Goal: Task Accomplishment & Management: Use online tool/utility

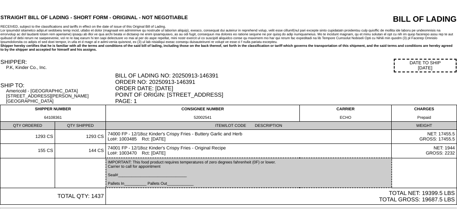
scroll to position [36, 0]
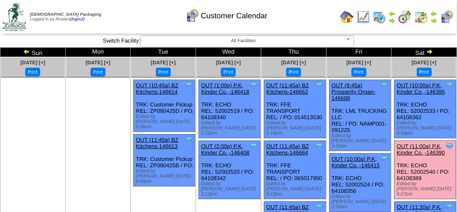
drag, startPoint x: 427, startPoint y: 138, endPoint x: 427, endPoint y: 133, distance: 4.7
click at [427, 143] on link "OUT (11:00a) P.K, Kinder Co.,-146390" at bounding box center [420, 149] width 48 height 13
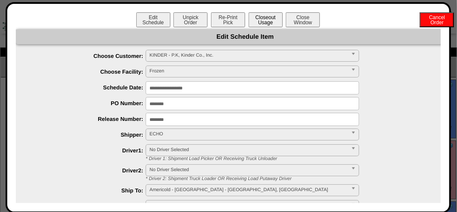
click at [268, 23] on button "Closeout Usage" at bounding box center [265, 19] width 34 height 15
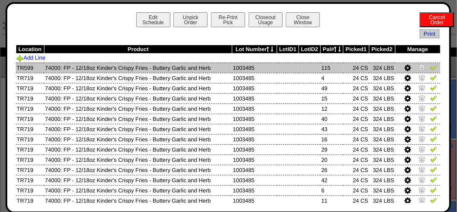
click at [430, 69] on img at bounding box center [433, 67] width 7 height 7
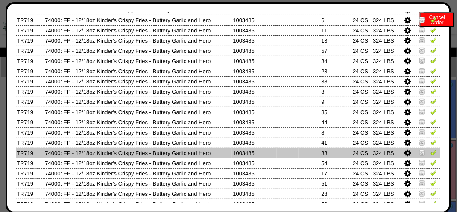
scroll to position [213, 0]
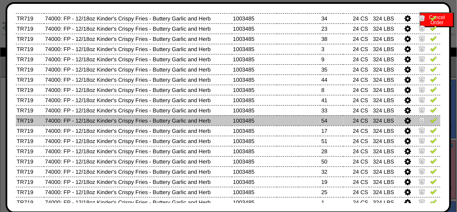
click at [430, 122] on img at bounding box center [433, 120] width 7 height 7
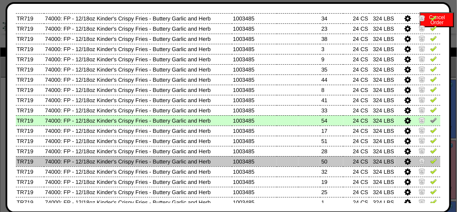
click at [430, 160] on img at bounding box center [433, 161] width 7 height 7
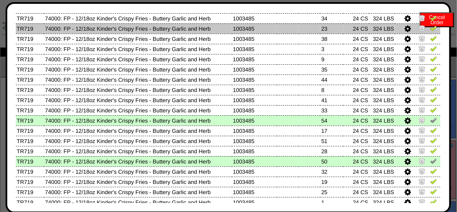
scroll to position [171, 0]
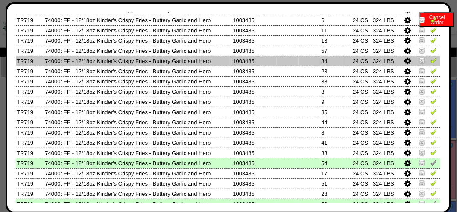
click at [430, 59] on img at bounding box center [433, 60] width 7 height 7
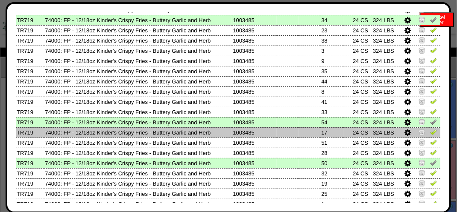
scroll to position [198, 0]
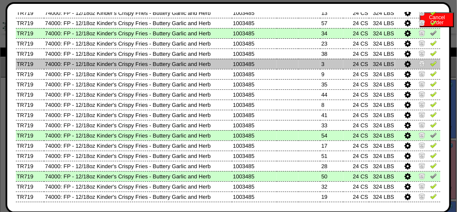
click at [430, 65] on img at bounding box center [433, 63] width 7 height 7
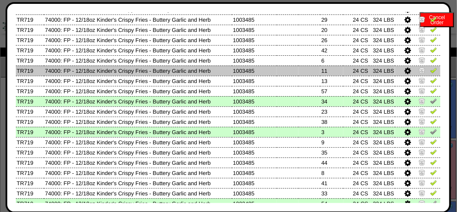
scroll to position [113, 0]
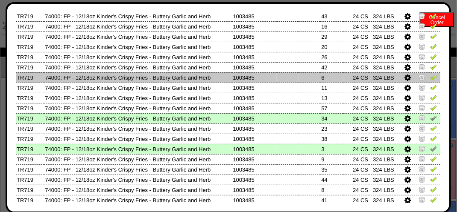
click at [430, 77] on img at bounding box center [433, 77] width 7 height 7
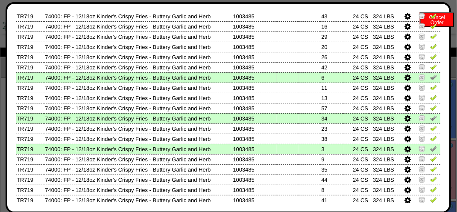
scroll to position [28, 0]
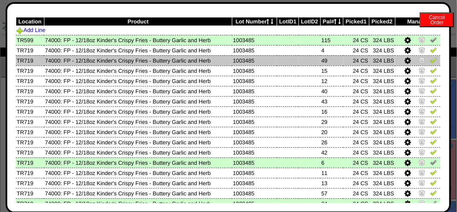
click at [430, 59] on img at bounding box center [433, 60] width 7 height 7
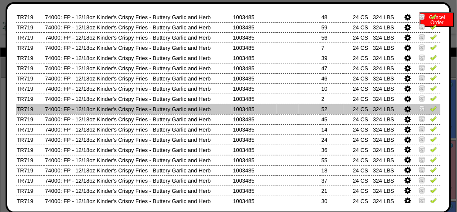
scroll to position [454, 0]
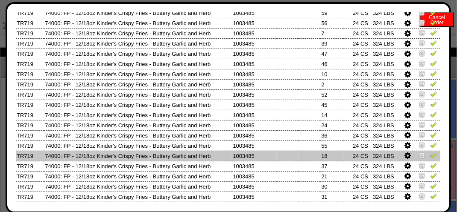
click at [430, 155] on img at bounding box center [433, 155] width 7 height 7
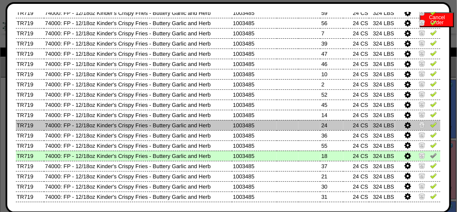
scroll to position [22, 0]
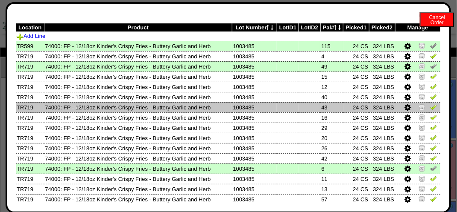
click at [430, 108] on img at bounding box center [433, 107] width 7 height 7
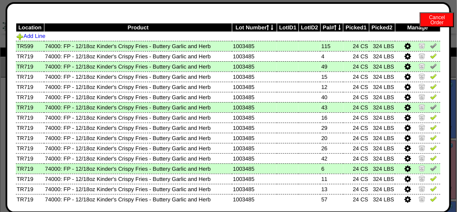
scroll to position [483, 0]
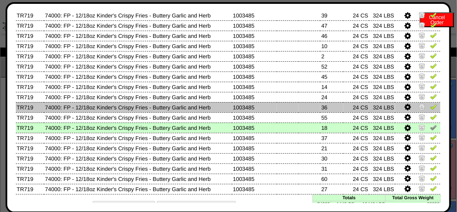
click at [430, 105] on img at bounding box center [433, 107] width 7 height 7
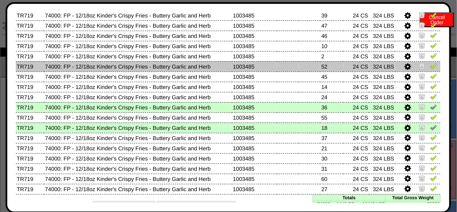
click at [430, 65] on img at bounding box center [433, 66] width 7 height 7
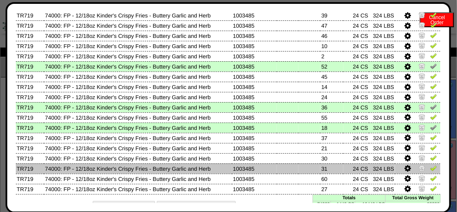
click at [430, 169] on img at bounding box center [433, 168] width 7 height 7
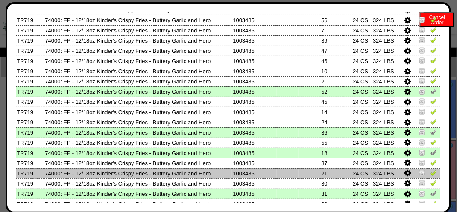
scroll to position [440, 0]
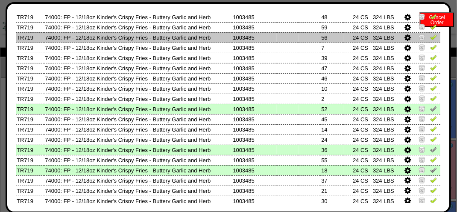
click at [430, 38] on img at bounding box center [433, 37] width 7 height 7
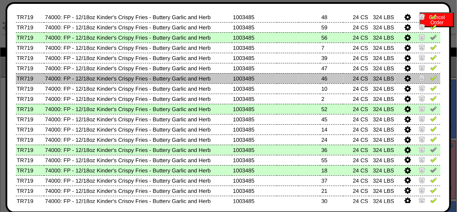
click at [430, 79] on img at bounding box center [433, 78] width 7 height 7
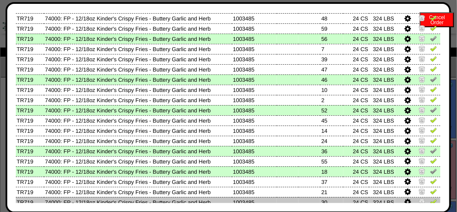
scroll to position [412, 0]
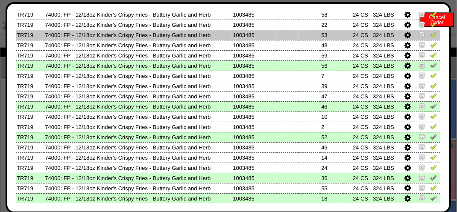
click at [430, 34] on img at bounding box center [433, 34] width 7 height 7
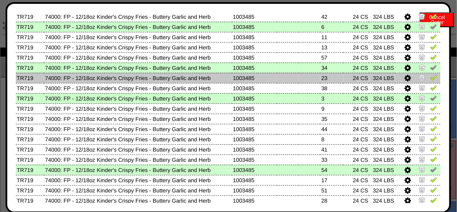
scroll to position [213, 0]
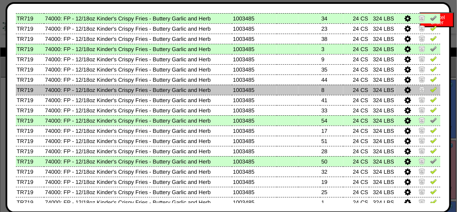
click at [430, 90] on img at bounding box center [433, 89] width 7 height 7
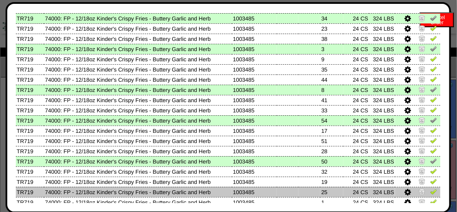
click at [430, 193] on img at bounding box center [433, 192] width 7 height 7
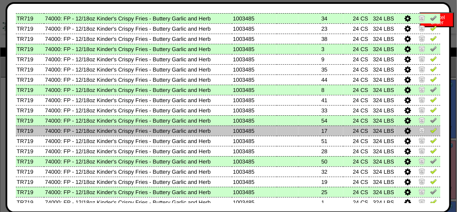
click at [430, 133] on img at bounding box center [433, 130] width 7 height 7
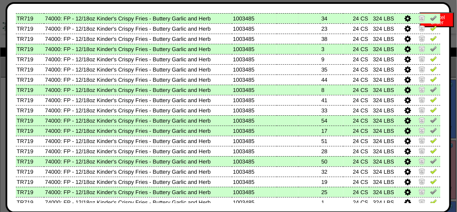
scroll to position [52, 0]
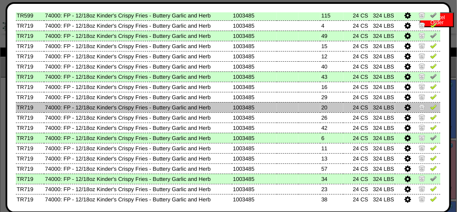
click at [430, 108] on img at bounding box center [433, 107] width 7 height 7
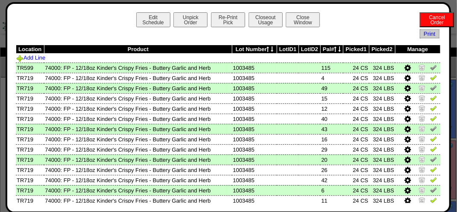
scroll to position [128, 0]
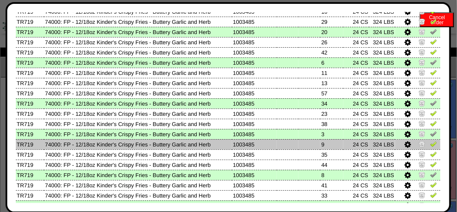
click at [430, 145] on img at bounding box center [433, 144] width 7 height 7
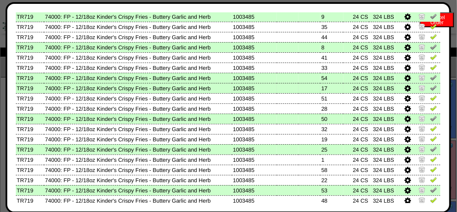
scroll to position [171, 0]
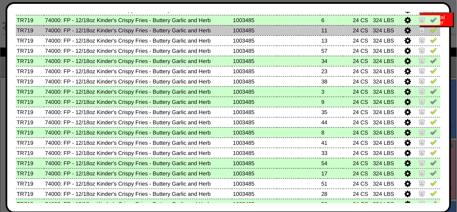
click at [430, 31] on img at bounding box center [433, 29] width 7 height 7
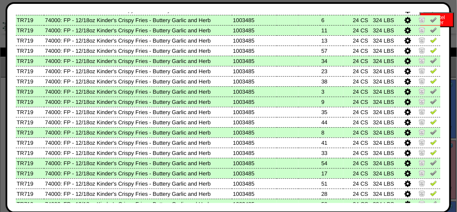
scroll to position [452, 0]
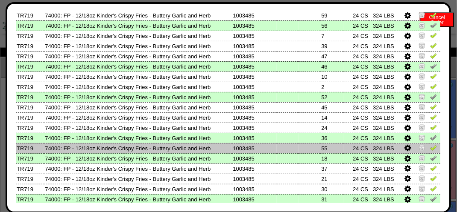
click at [430, 149] on img at bounding box center [433, 148] width 7 height 7
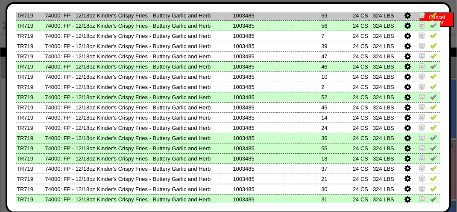
scroll to position [497, 0]
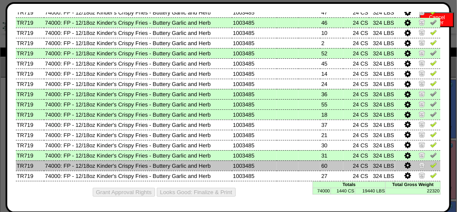
click at [430, 164] on img at bounding box center [433, 165] width 7 height 7
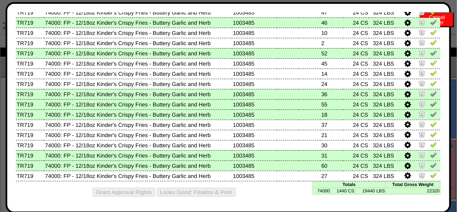
scroll to position [175, 0]
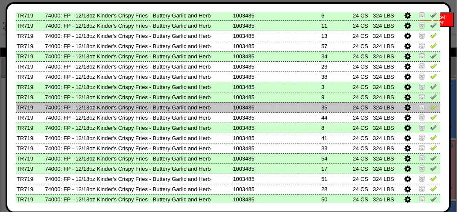
click at [430, 108] on img at bounding box center [433, 107] width 7 height 7
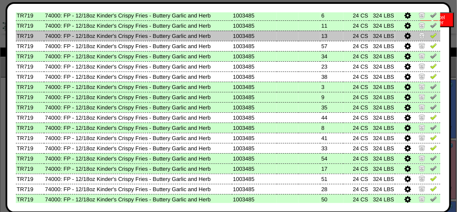
click at [430, 37] on img at bounding box center [433, 35] width 7 height 7
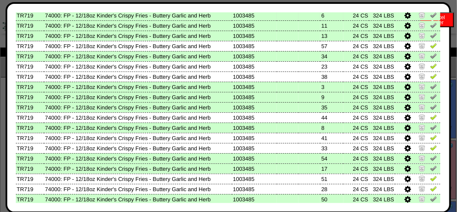
scroll to position [63, 0]
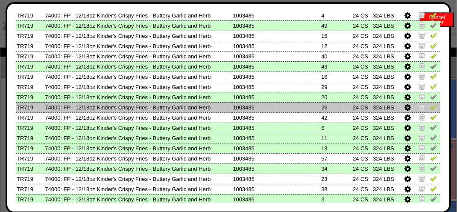
click at [430, 107] on img at bounding box center [433, 107] width 7 height 7
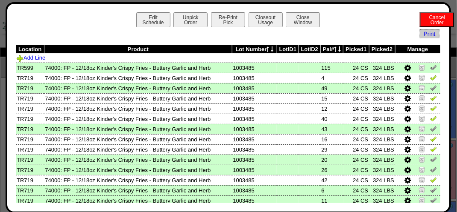
scroll to position [497, 0]
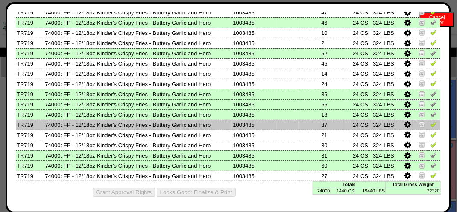
click at [430, 124] on img at bounding box center [433, 124] width 7 height 7
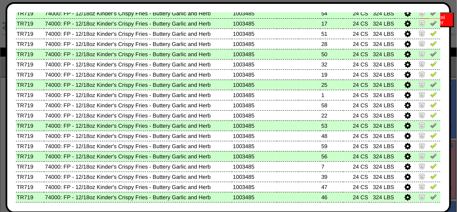
scroll to position [341, 0]
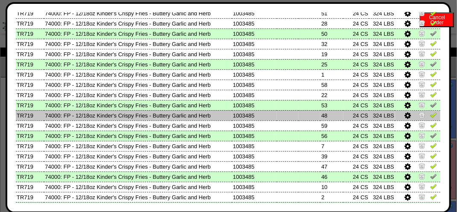
click at [430, 116] on img at bounding box center [433, 115] width 7 height 7
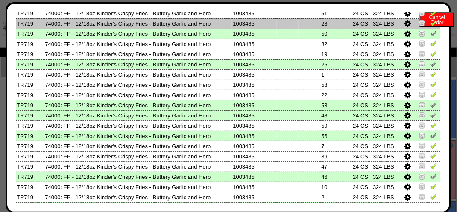
scroll to position [0, 0]
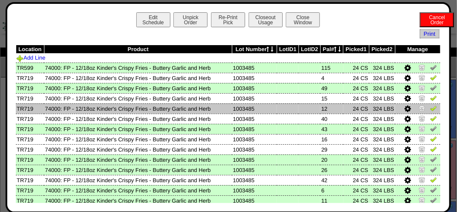
click at [430, 111] on img at bounding box center [433, 108] width 7 height 7
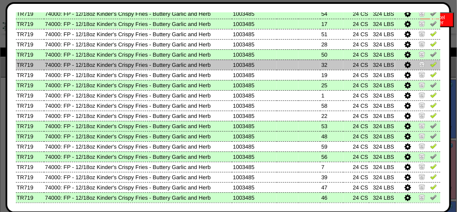
scroll to position [341, 0]
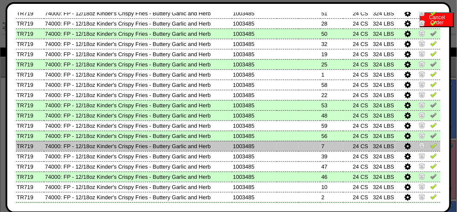
click at [430, 146] on img at bounding box center [433, 146] width 7 height 7
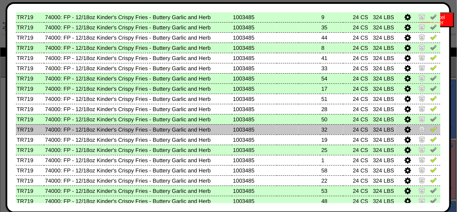
scroll to position [256, 0]
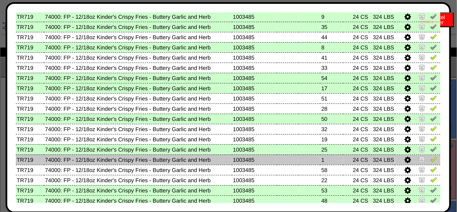
click at [430, 161] on img at bounding box center [433, 159] width 7 height 7
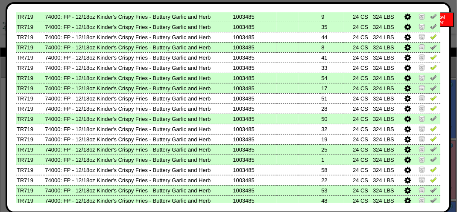
drag, startPoint x: 427, startPoint y: 57, endPoint x: 416, endPoint y: 50, distance: 13.4
click at [430, 57] on img at bounding box center [433, 57] width 7 height 7
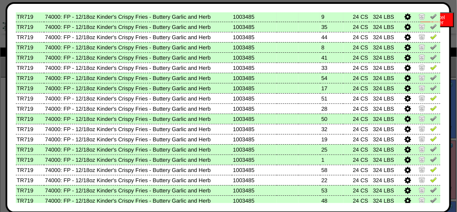
scroll to position [134, 0]
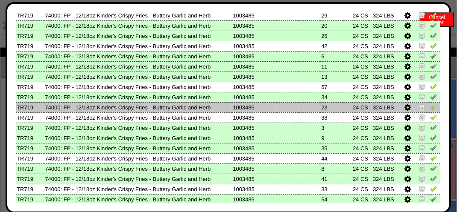
click at [430, 108] on img at bounding box center [433, 107] width 7 height 7
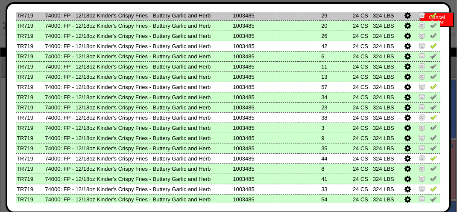
scroll to position [497, 0]
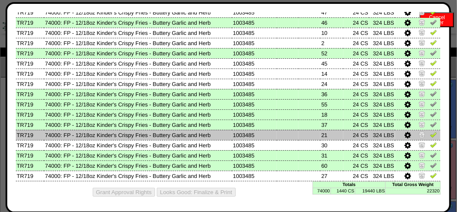
click at [430, 134] on img at bounding box center [433, 134] width 7 height 7
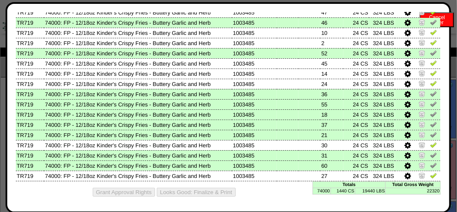
scroll to position [42, 0]
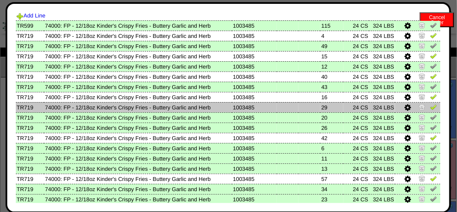
click at [430, 110] on img at bounding box center [433, 107] width 7 height 7
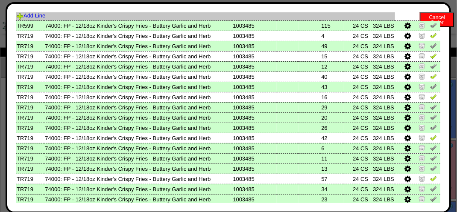
scroll to position [247, 0]
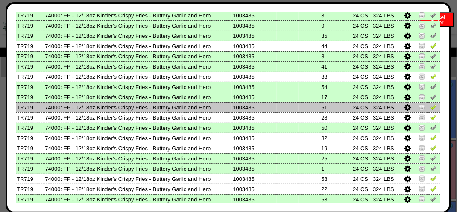
click at [430, 107] on img at bounding box center [433, 107] width 7 height 7
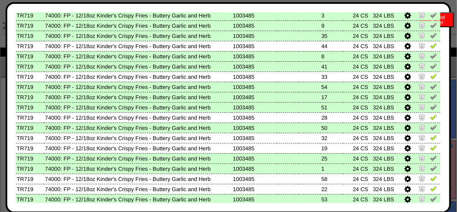
scroll to position [0, 0]
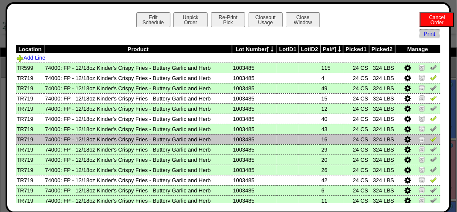
click at [430, 140] on img at bounding box center [433, 139] width 7 height 7
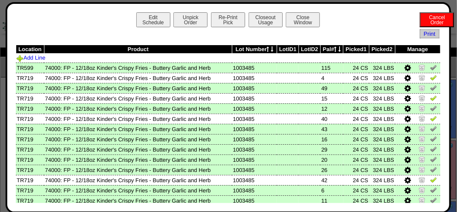
scroll to position [497, 0]
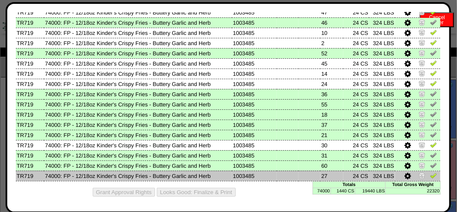
click at [430, 178] on img at bounding box center [433, 175] width 7 height 7
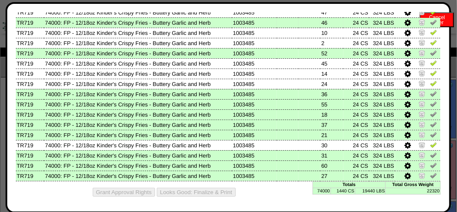
scroll to position [0, 0]
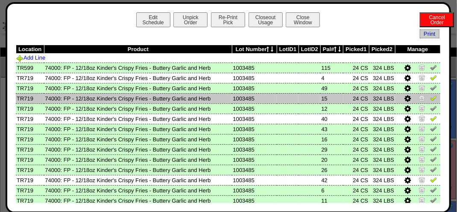
click at [430, 98] on img at bounding box center [433, 98] width 7 height 7
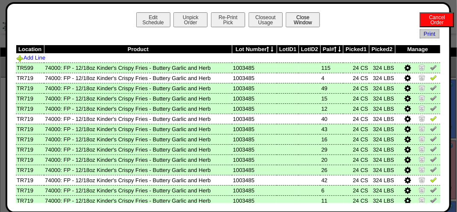
scroll to position [462, 0]
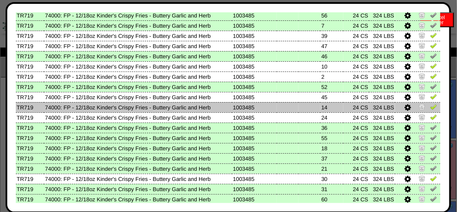
drag, startPoint x: 429, startPoint y: 110, endPoint x: 425, endPoint y: 108, distance: 4.4
click at [430, 110] on img at bounding box center [433, 107] width 7 height 7
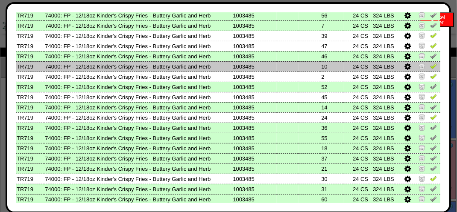
click at [430, 66] on img at bounding box center [433, 66] width 7 height 7
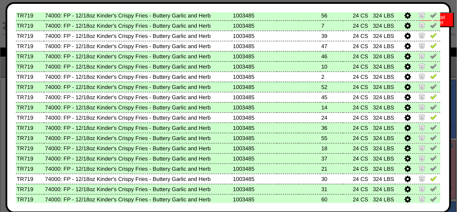
scroll to position [216, 0]
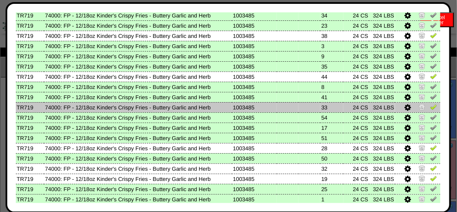
click at [431, 107] on td at bounding box center [417, 107] width 45 height 10
click at [430, 108] on img at bounding box center [433, 107] width 7 height 7
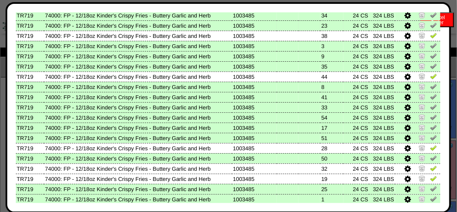
scroll to position [390, 0]
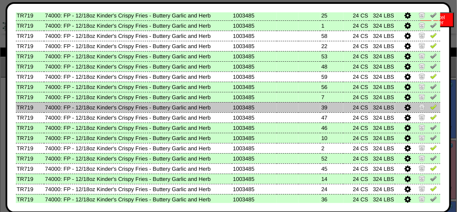
click at [430, 108] on img at bounding box center [433, 107] width 7 height 7
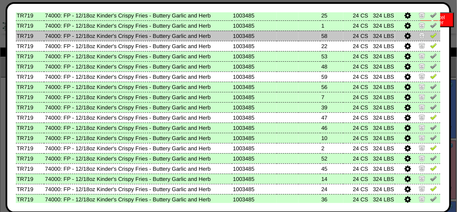
click at [430, 36] on img at bounding box center [433, 35] width 7 height 7
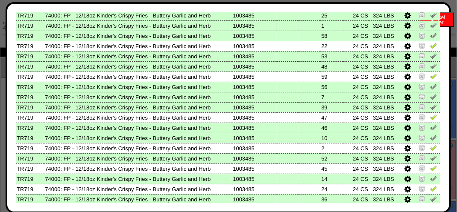
scroll to position [145, 0]
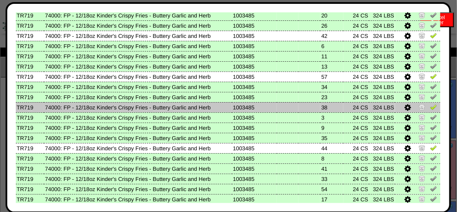
click at [430, 107] on img at bounding box center [433, 107] width 7 height 7
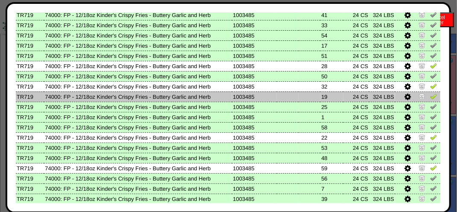
scroll to position [315, 0]
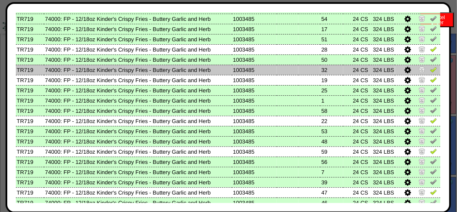
click at [430, 71] on img at bounding box center [433, 69] width 7 height 7
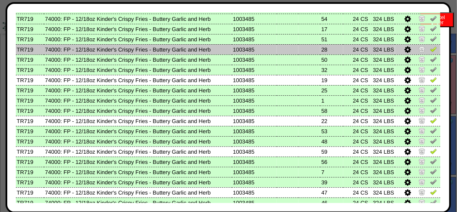
click at [430, 49] on img at bounding box center [433, 49] width 7 height 7
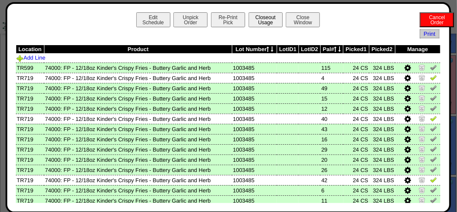
scroll to position [186, 0]
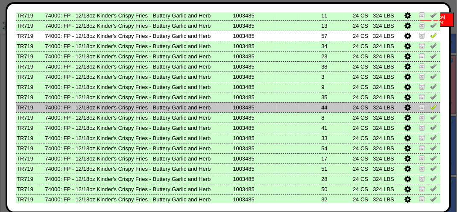
click at [430, 108] on img at bounding box center [433, 107] width 7 height 7
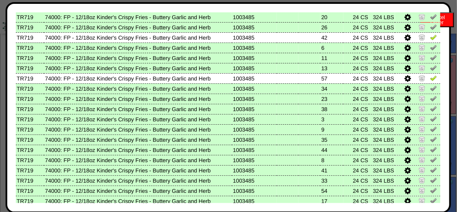
scroll to position [100, 0]
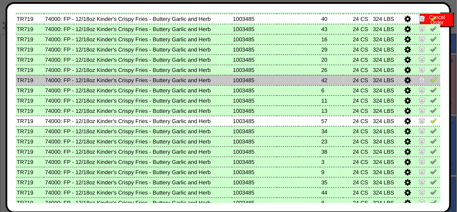
click at [430, 81] on img at bounding box center [433, 79] width 7 height 7
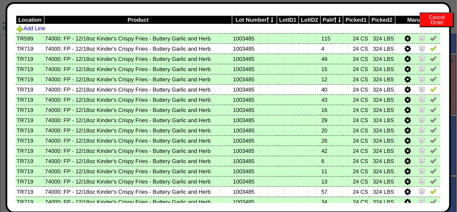
scroll to position [15, 0]
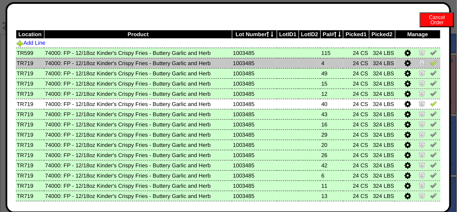
click at [430, 62] on img at bounding box center [433, 62] width 7 height 7
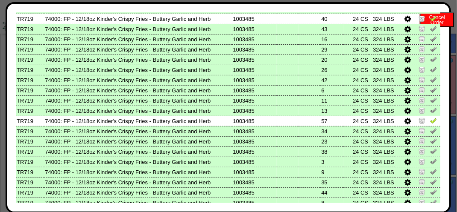
scroll to position [143, 0]
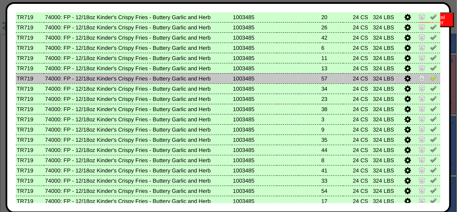
click at [430, 79] on img at bounding box center [433, 78] width 7 height 7
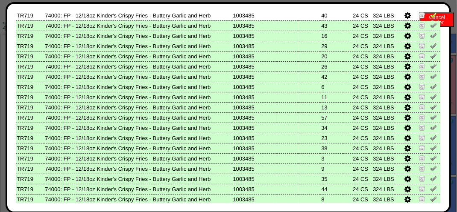
scroll to position [58, 0]
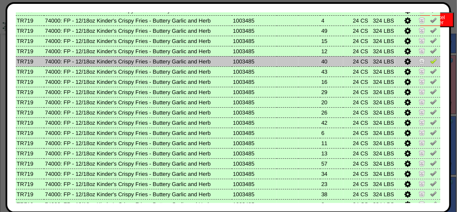
click at [430, 59] on img at bounding box center [433, 61] width 7 height 7
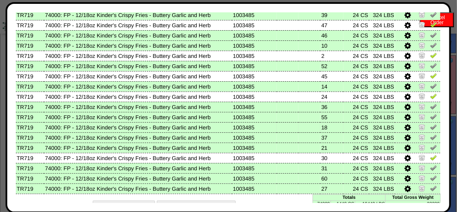
scroll to position [484, 0]
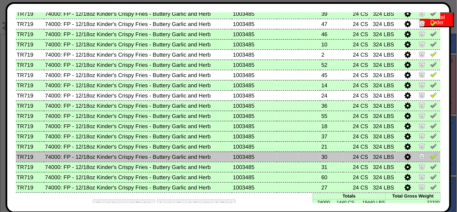
click at [430, 154] on img at bounding box center [433, 156] width 7 height 7
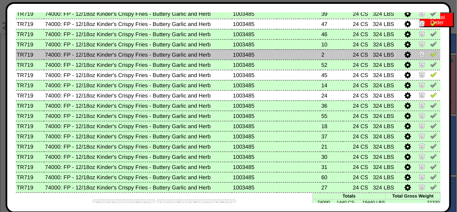
click at [430, 55] on img at bounding box center [433, 54] width 7 height 7
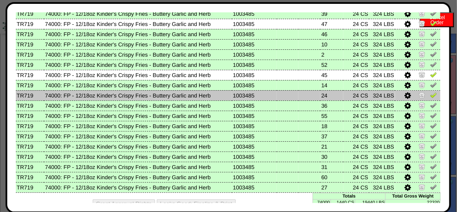
click at [430, 96] on img at bounding box center [433, 95] width 7 height 7
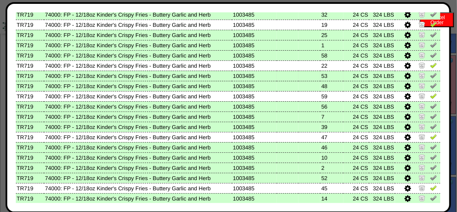
scroll to position [356, 0]
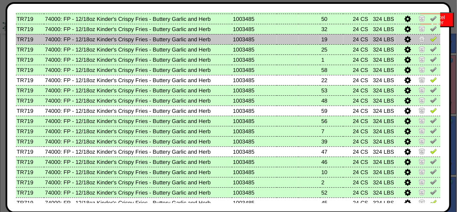
click at [430, 39] on img at bounding box center [433, 38] width 7 height 7
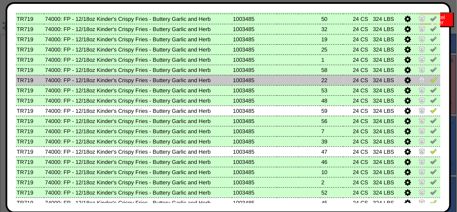
click at [430, 80] on img at bounding box center [433, 79] width 7 height 7
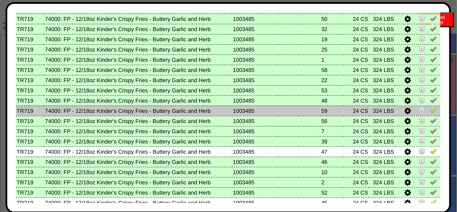
click at [430, 114] on img at bounding box center [433, 110] width 7 height 7
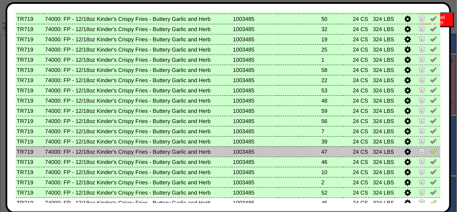
click at [430, 154] on img at bounding box center [433, 151] width 7 height 7
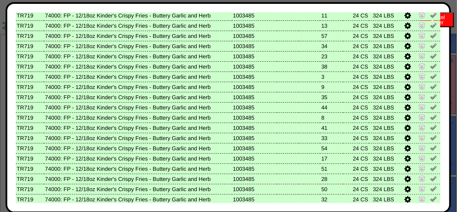
scroll to position [143, 0]
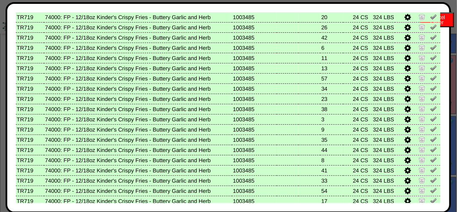
click at [343, 154] on td "24 CS" at bounding box center [356, 150] width 26 height 10
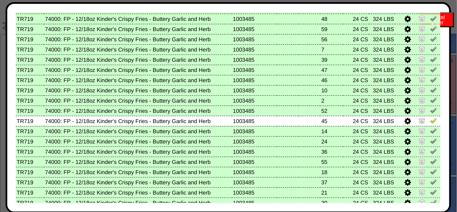
scroll to position [484, 0]
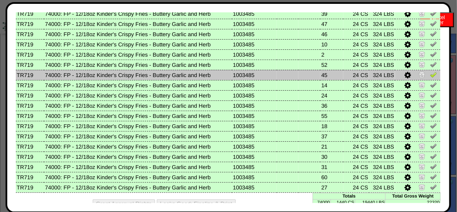
click at [430, 75] on img at bounding box center [433, 74] width 7 height 7
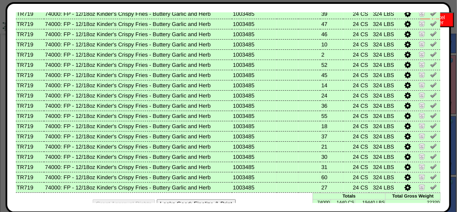
scroll to position [497, 0]
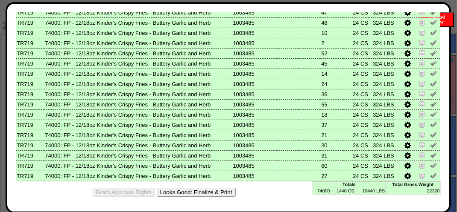
click at [204, 194] on button "Looks Good: Finalize & Print" at bounding box center [196, 192] width 79 height 9
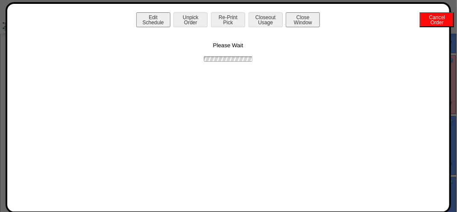
scroll to position [0, 0]
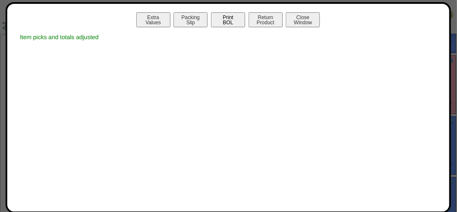
click at [224, 21] on button "Print BOL" at bounding box center [228, 19] width 34 height 15
